Goal: Check status: Check status

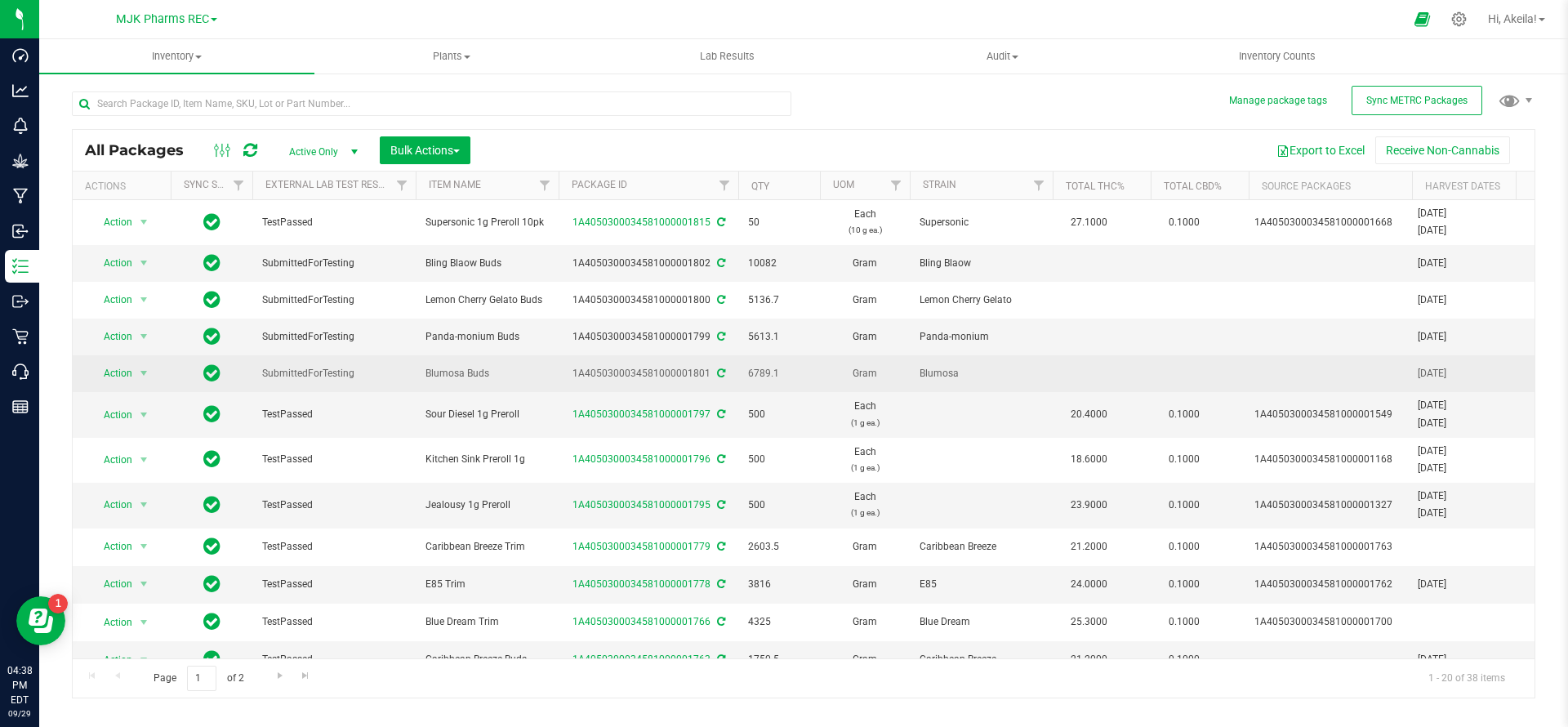
click at [714, 376] on span at bounding box center [720, 372] width 11 height 11
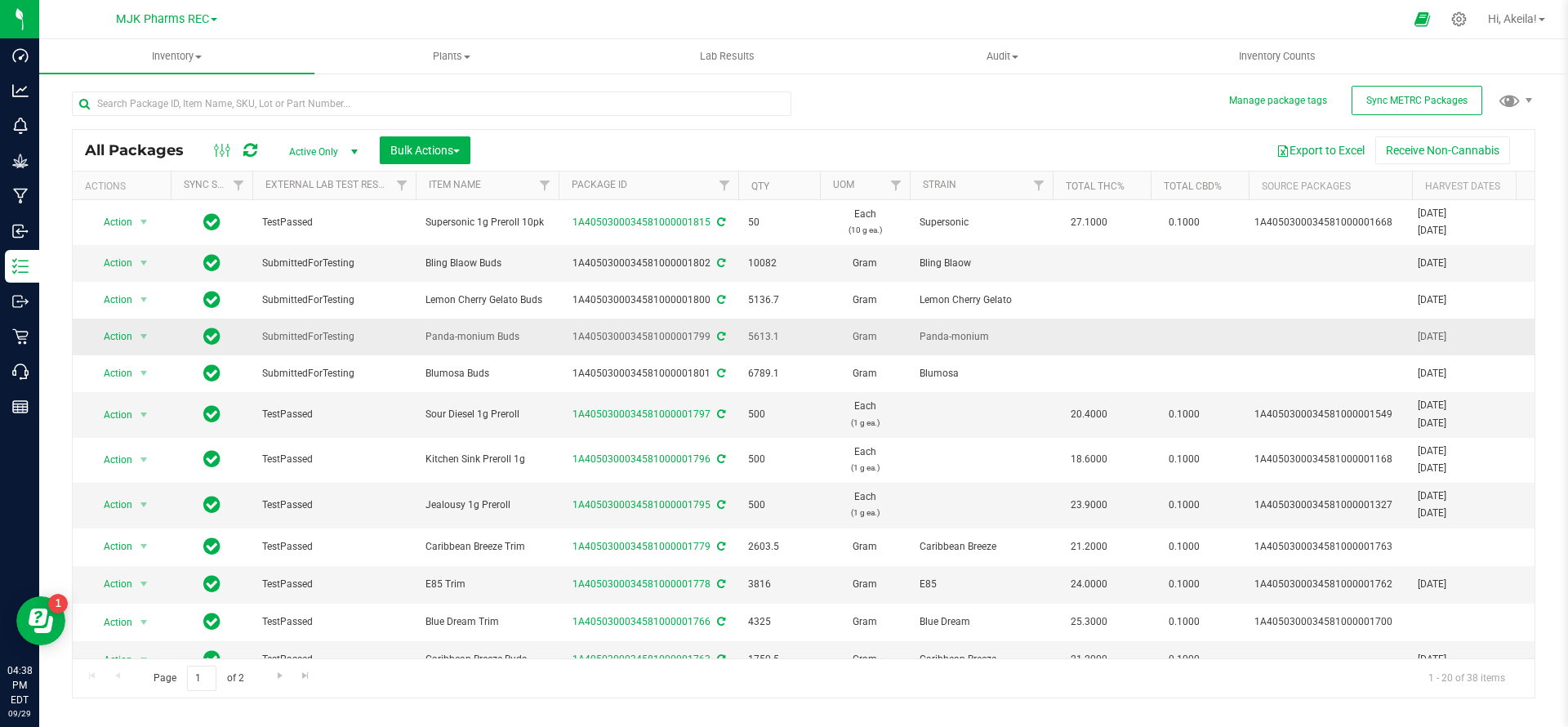
click at [717, 333] on icon at bounding box center [721, 337] width 8 height 10
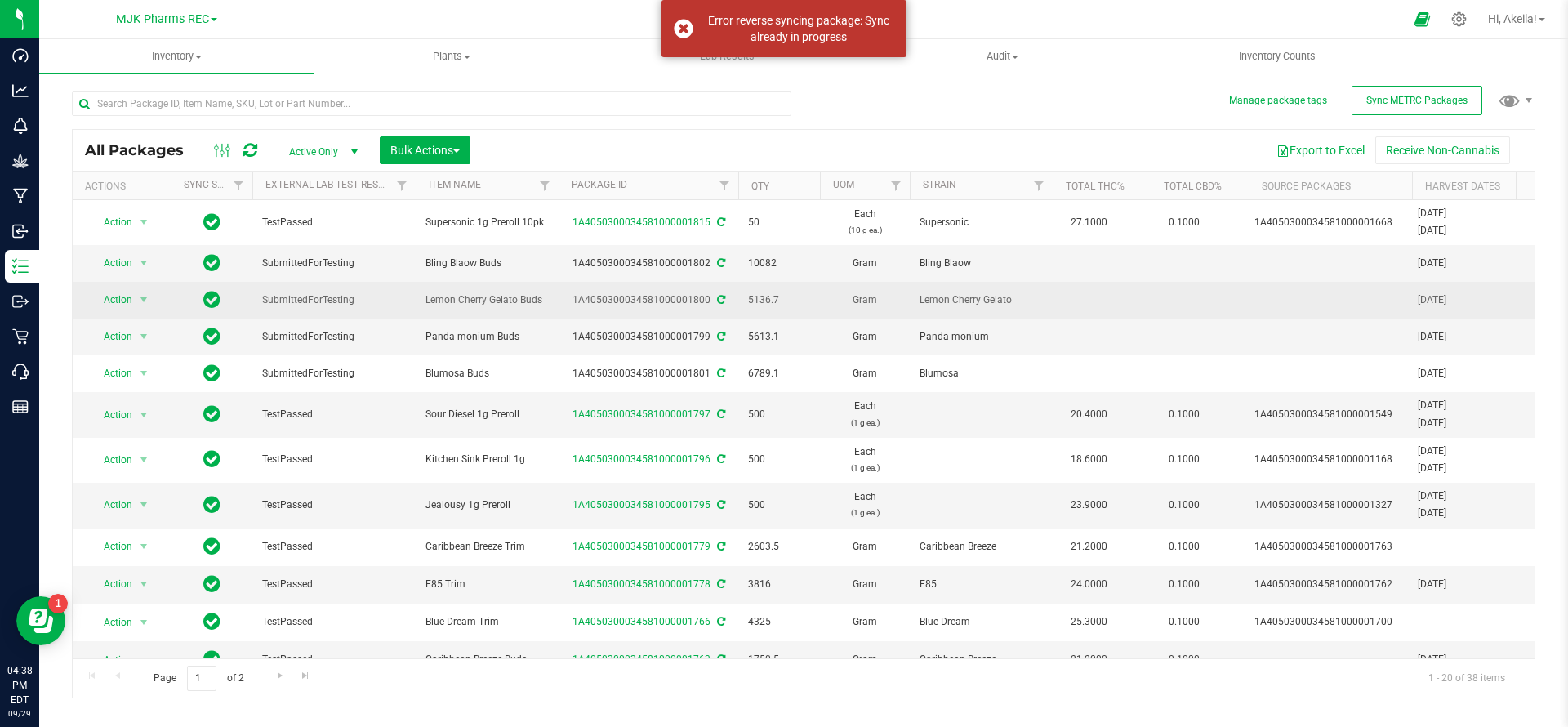
click at [718, 299] on icon at bounding box center [721, 299] width 8 height 10
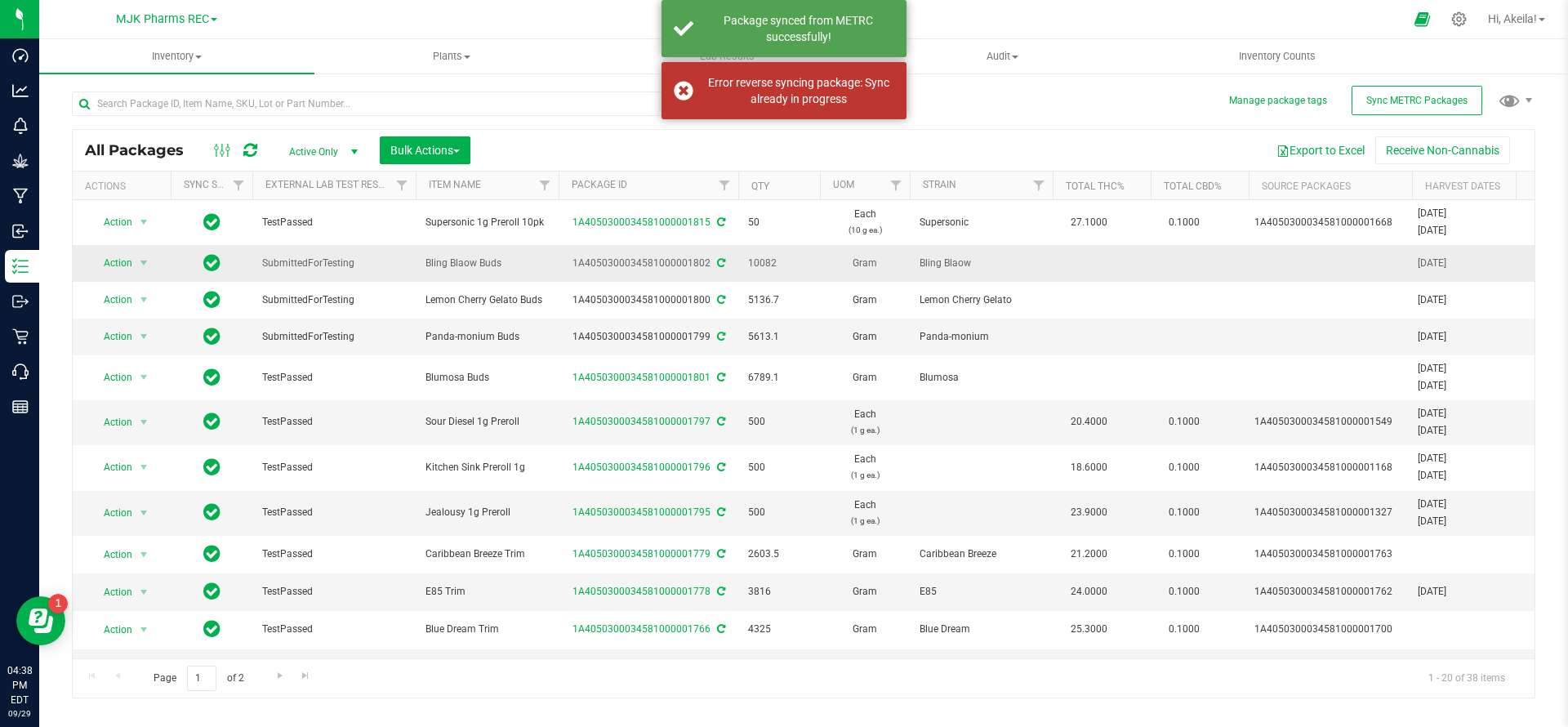
click at [717, 265] on icon at bounding box center [721, 263] width 8 height 10
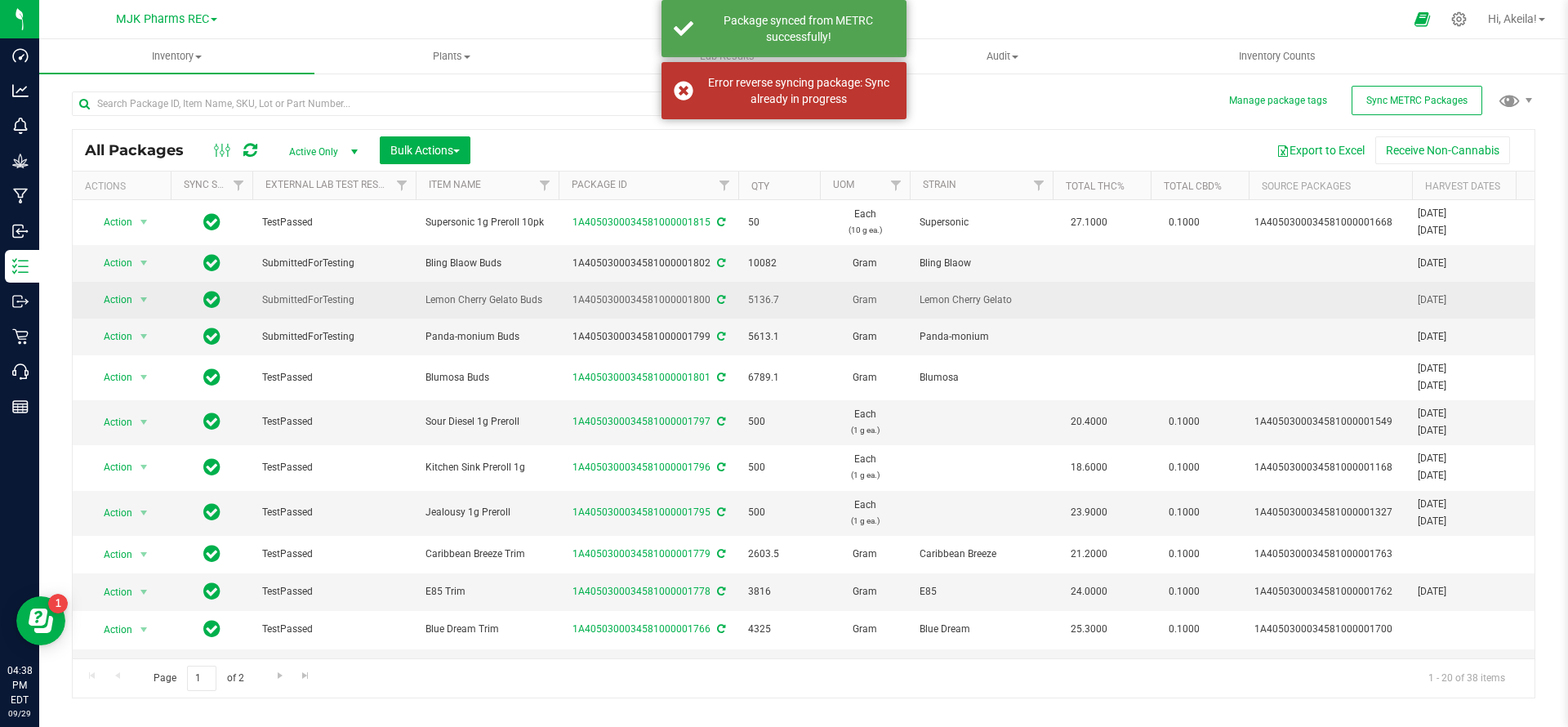
click at [718, 300] on div "All Packages Active Only Active Only Lab Samples Locked All External Internal B…" at bounding box center [804, 413] width 1464 height 569
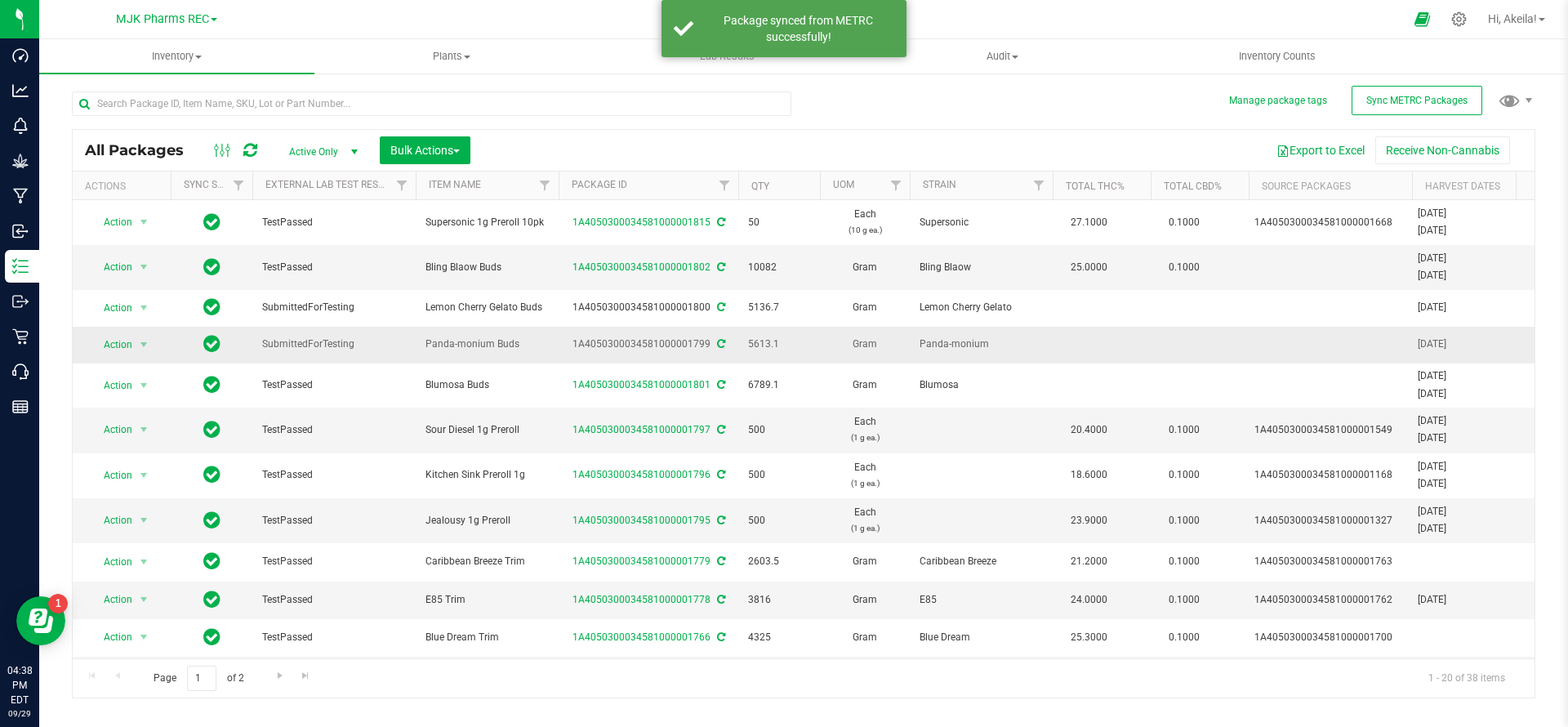
click at [717, 339] on icon at bounding box center [721, 344] width 8 height 10
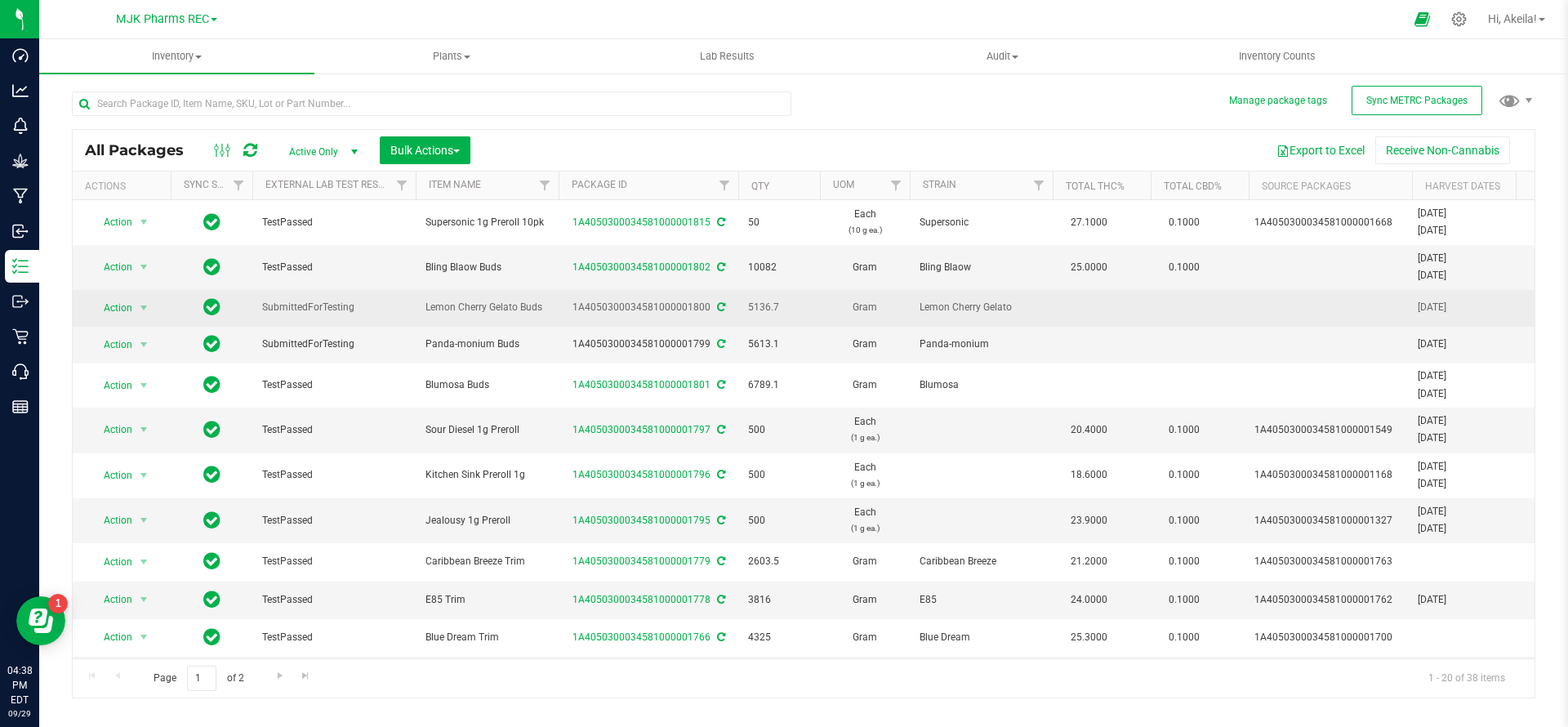
click at [718, 302] on icon at bounding box center [721, 307] width 8 height 10
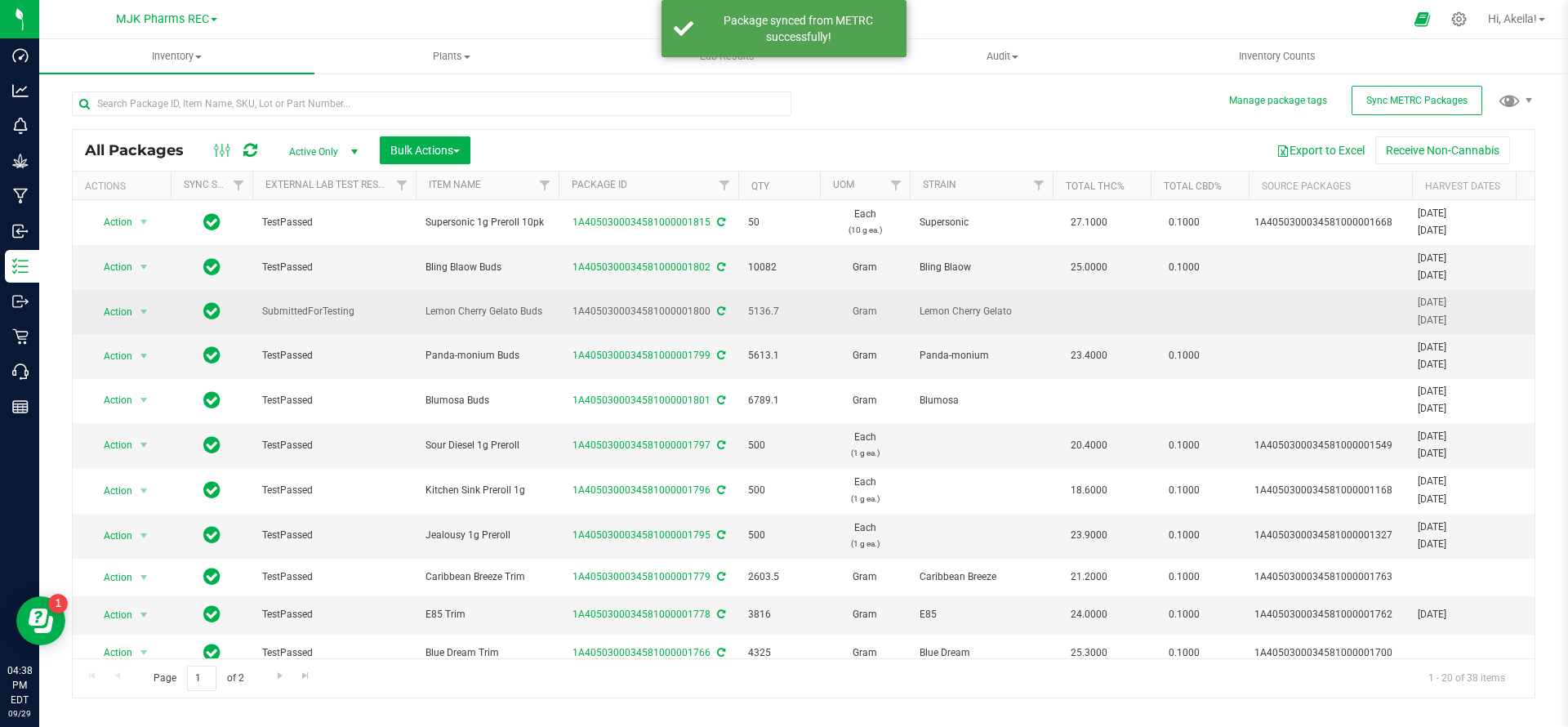
click at [718, 307] on icon at bounding box center [721, 311] width 8 height 10
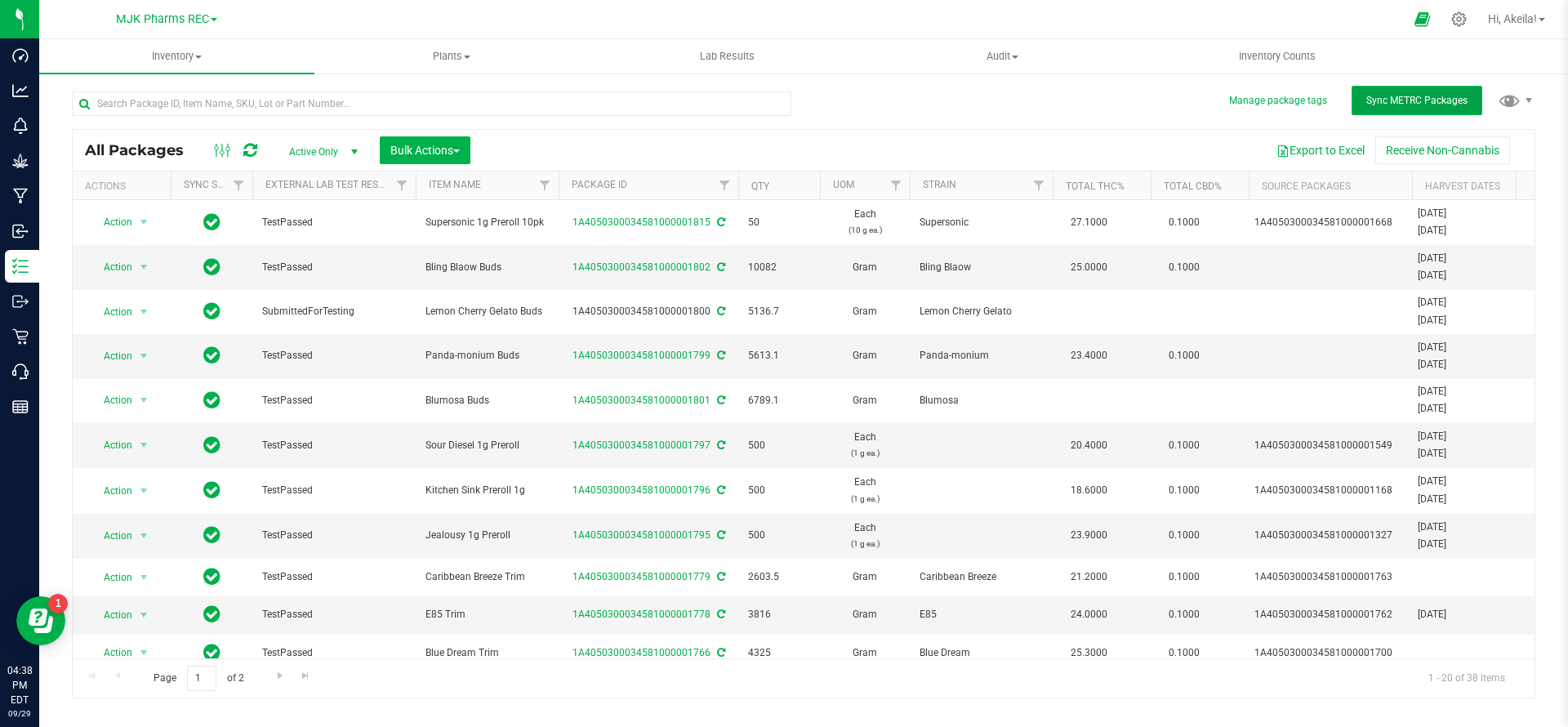
click at [1419, 100] on span "Sync METRC Packages" at bounding box center [1416, 100] width 101 height 11
click at [647, 266] on link "1A4050300034581000001802" at bounding box center [641, 266] width 138 height 11
click at [599, 353] on link "1A4050300034581000001799" at bounding box center [641, 355] width 138 height 11
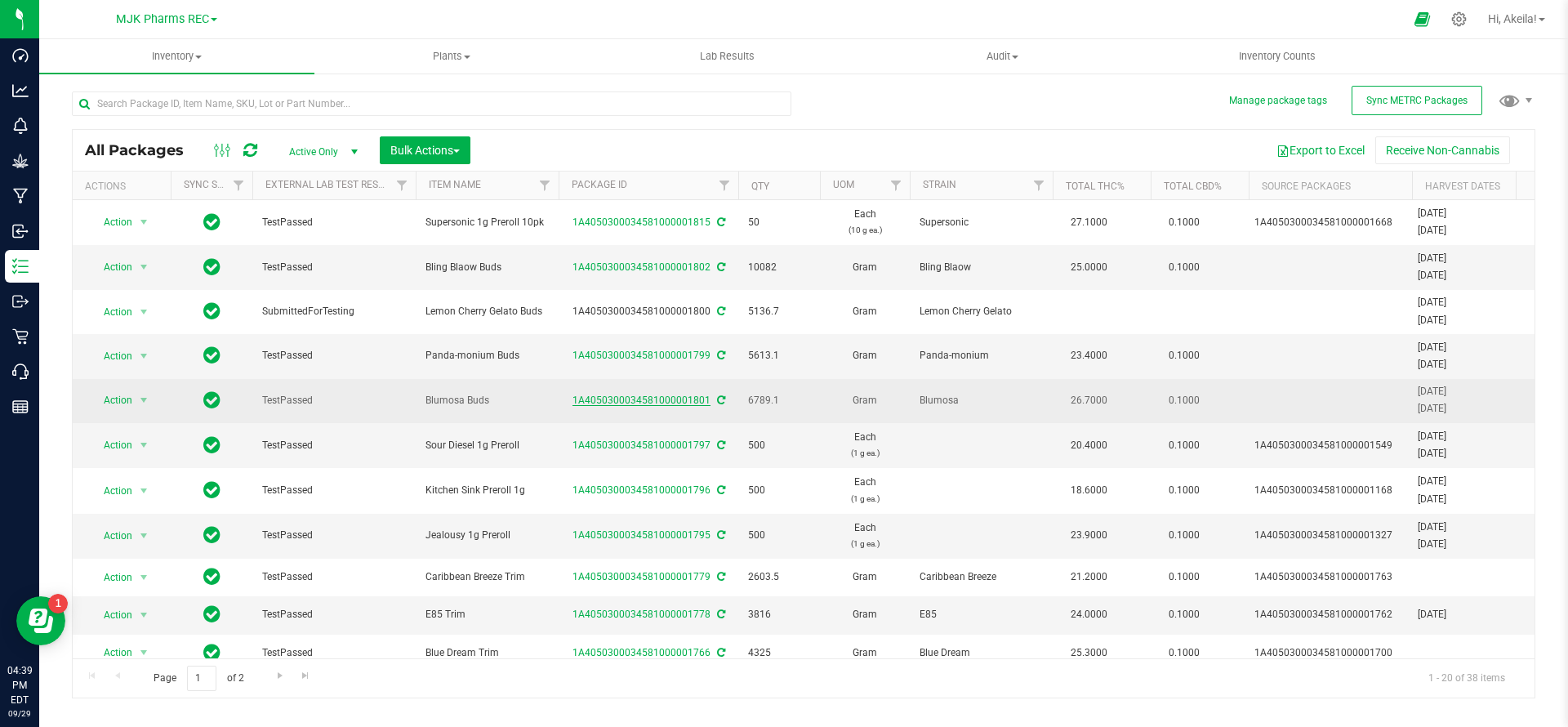
click at [616, 403] on link "1A4050300034581000001801" at bounding box center [641, 400] width 138 height 11
